Goal: Task Accomplishment & Management: Manage account settings

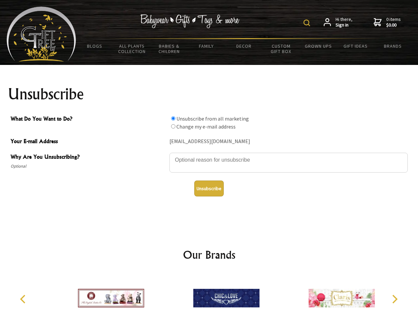
click at [308, 23] on img at bounding box center [307, 23] width 7 height 7
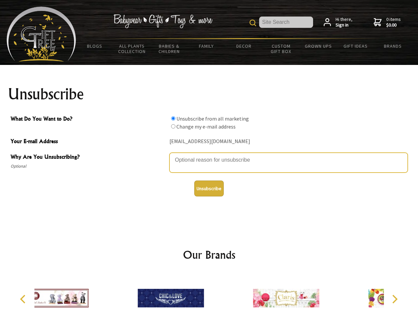
click at [209, 155] on textarea "Why Are You Unsubscribing?" at bounding box center [289, 163] width 239 height 20
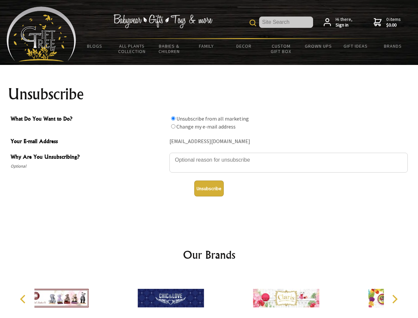
click at [173, 118] on input "What Do You Want to Do?" at bounding box center [173, 118] width 4 height 4
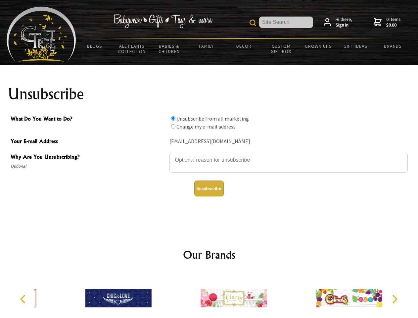
click at [173, 126] on input "What Do You Want to Do?" at bounding box center [173, 126] width 4 height 4
radio input "true"
click at [209, 188] on button "Unsubscribe" at bounding box center [208, 189] width 29 height 16
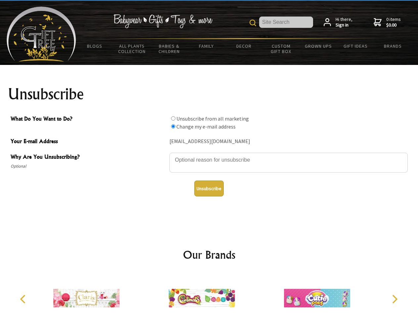
click at [209, 295] on img at bounding box center [202, 298] width 66 height 50
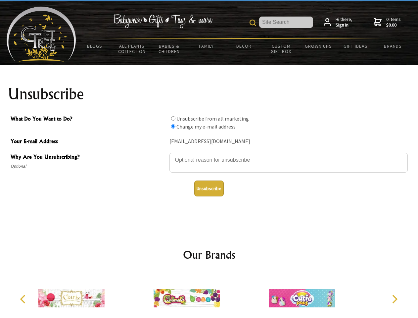
click at [24, 299] on icon "Previous" at bounding box center [23, 299] width 9 height 9
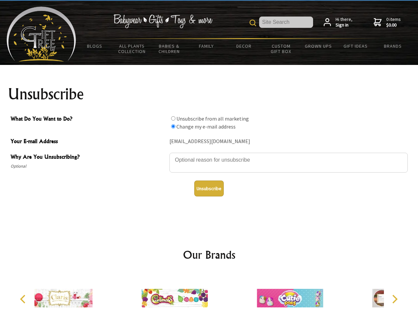
click at [395, 299] on icon "Next" at bounding box center [394, 299] width 9 height 9
